Goal: Information Seeking & Learning: Learn about a topic

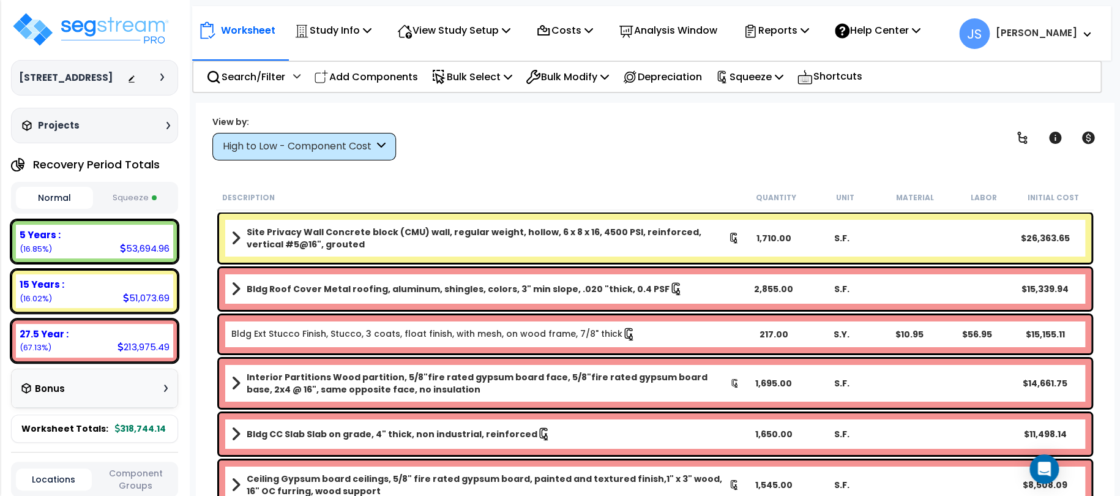
click at [1089, 32] on span "JS Janna" at bounding box center [1025, 33] width 133 height 31
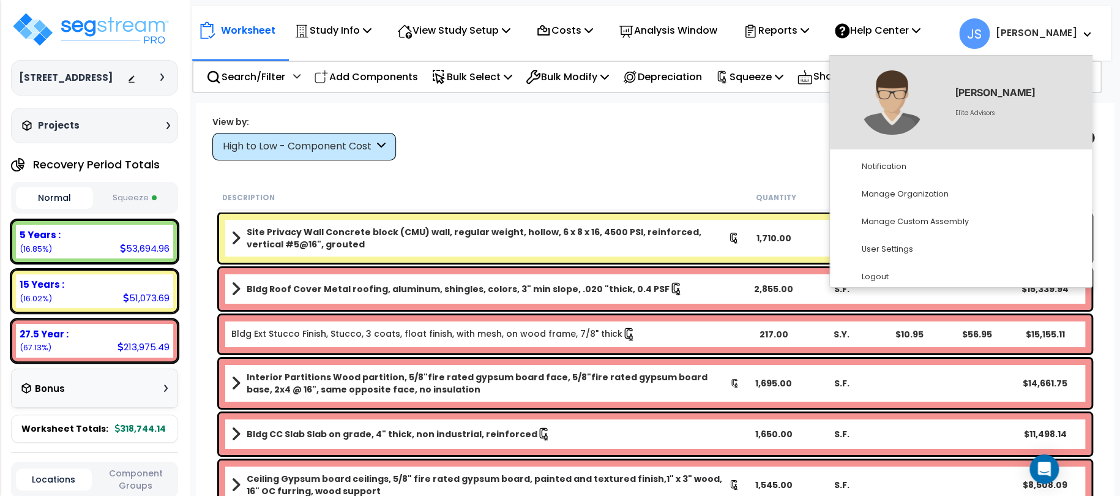
click at [957, 15] on div "Worksheet Study Info Study Setup Add Property Unit Template study Clone study JS" at bounding box center [651, 27] width 919 height 43
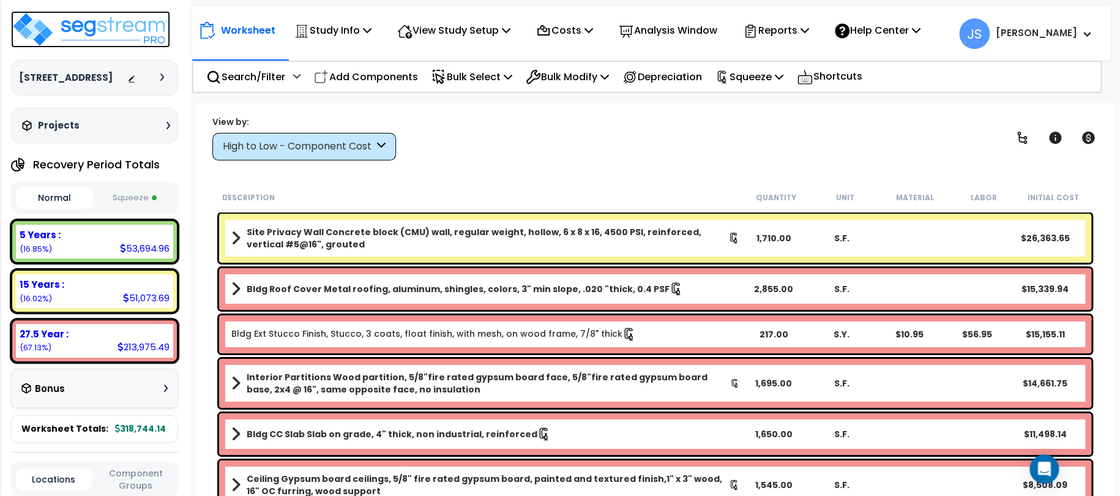
click at [47, 29] on img at bounding box center [90, 29] width 159 height 37
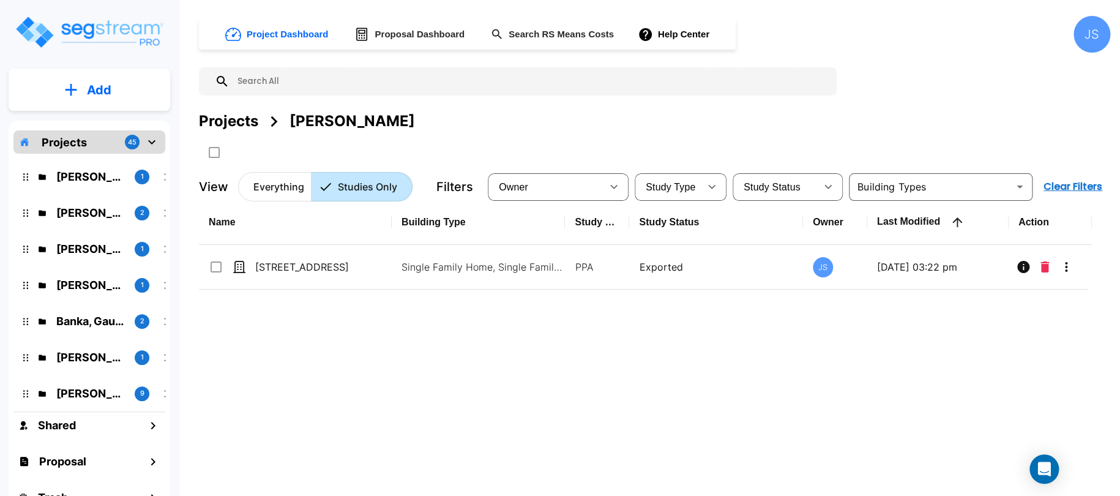
click at [1092, 33] on div "JS" at bounding box center [1092, 34] width 37 height 37
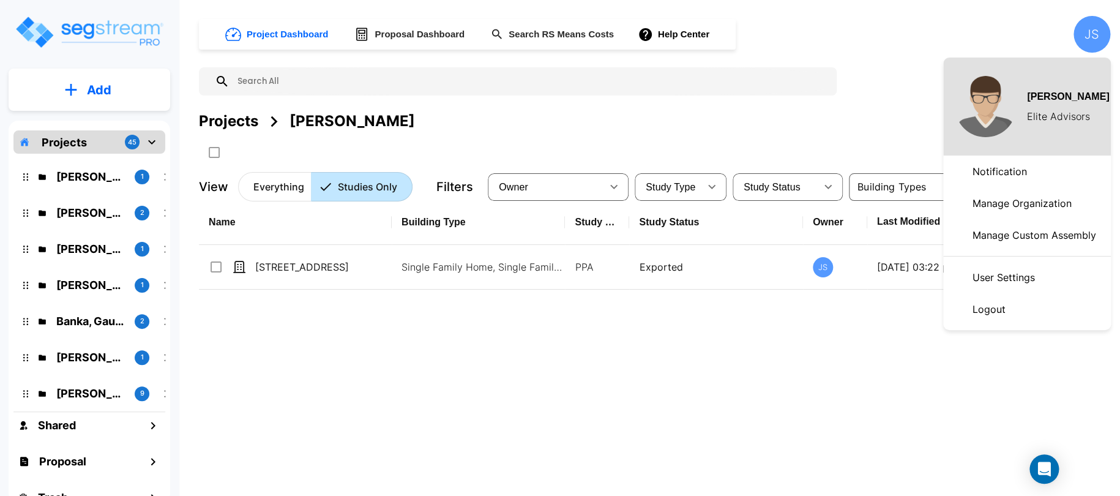
click at [1088, 32] on div at bounding box center [560, 248] width 1120 height 496
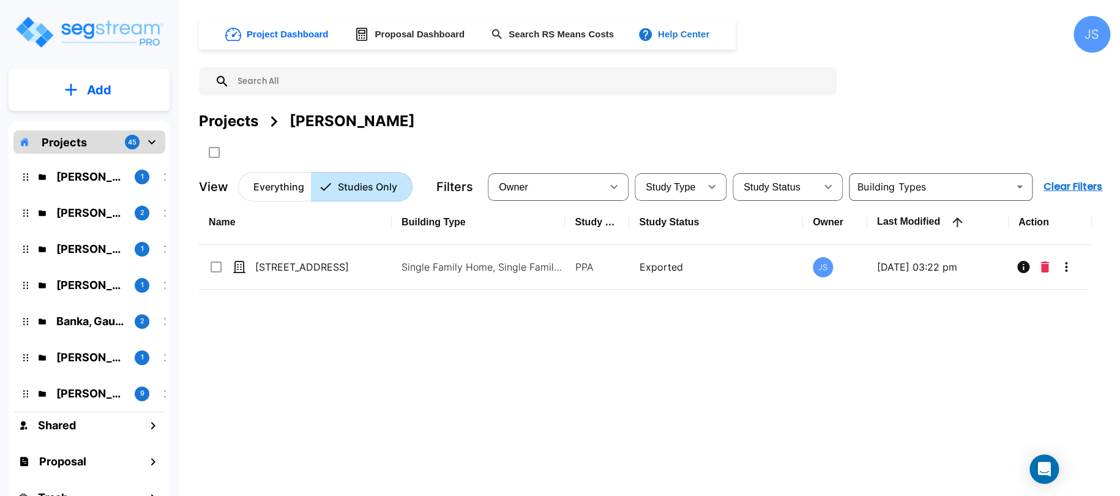
click at [689, 37] on button "Help Center" at bounding box center [674, 34] width 79 height 23
click at [714, 73] on link "Knowledge Base" at bounding box center [695, 67] width 118 height 23
